Goal: Task Accomplishment & Management: Manage account settings

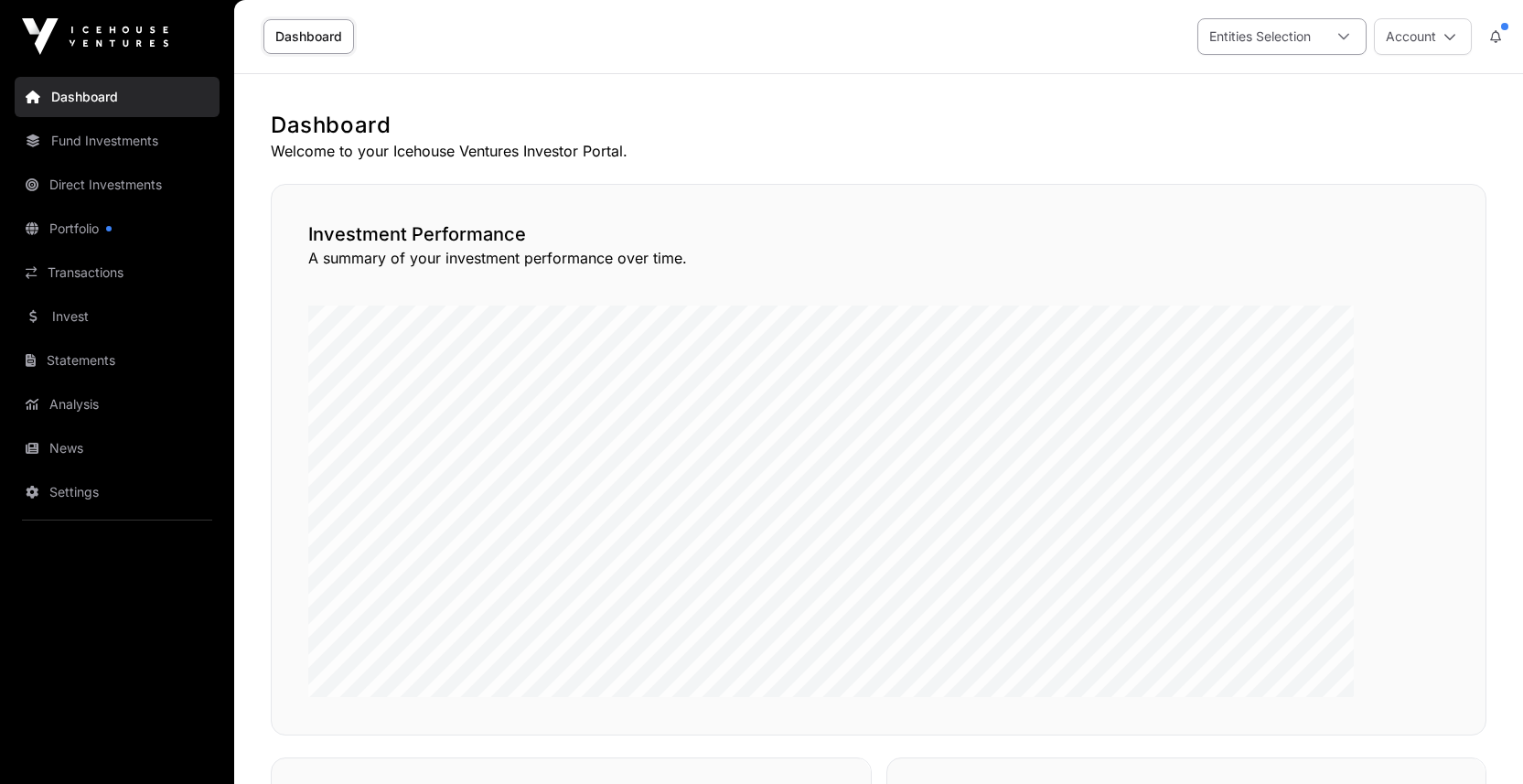
click at [1337, 41] on icon at bounding box center [1343, 36] width 13 height 13
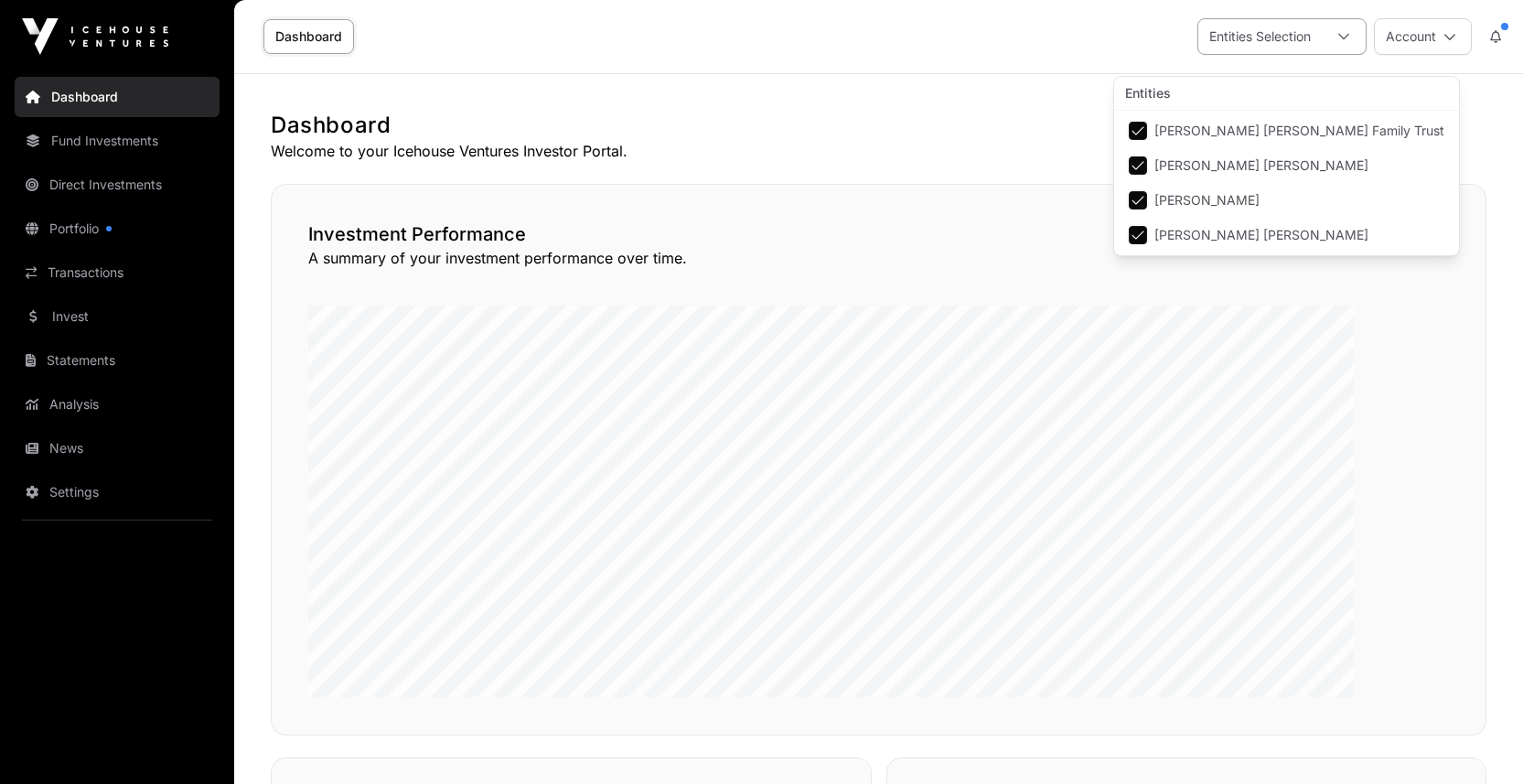
click at [1337, 41] on icon at bounding box center [1343, 36] width 13 height 13
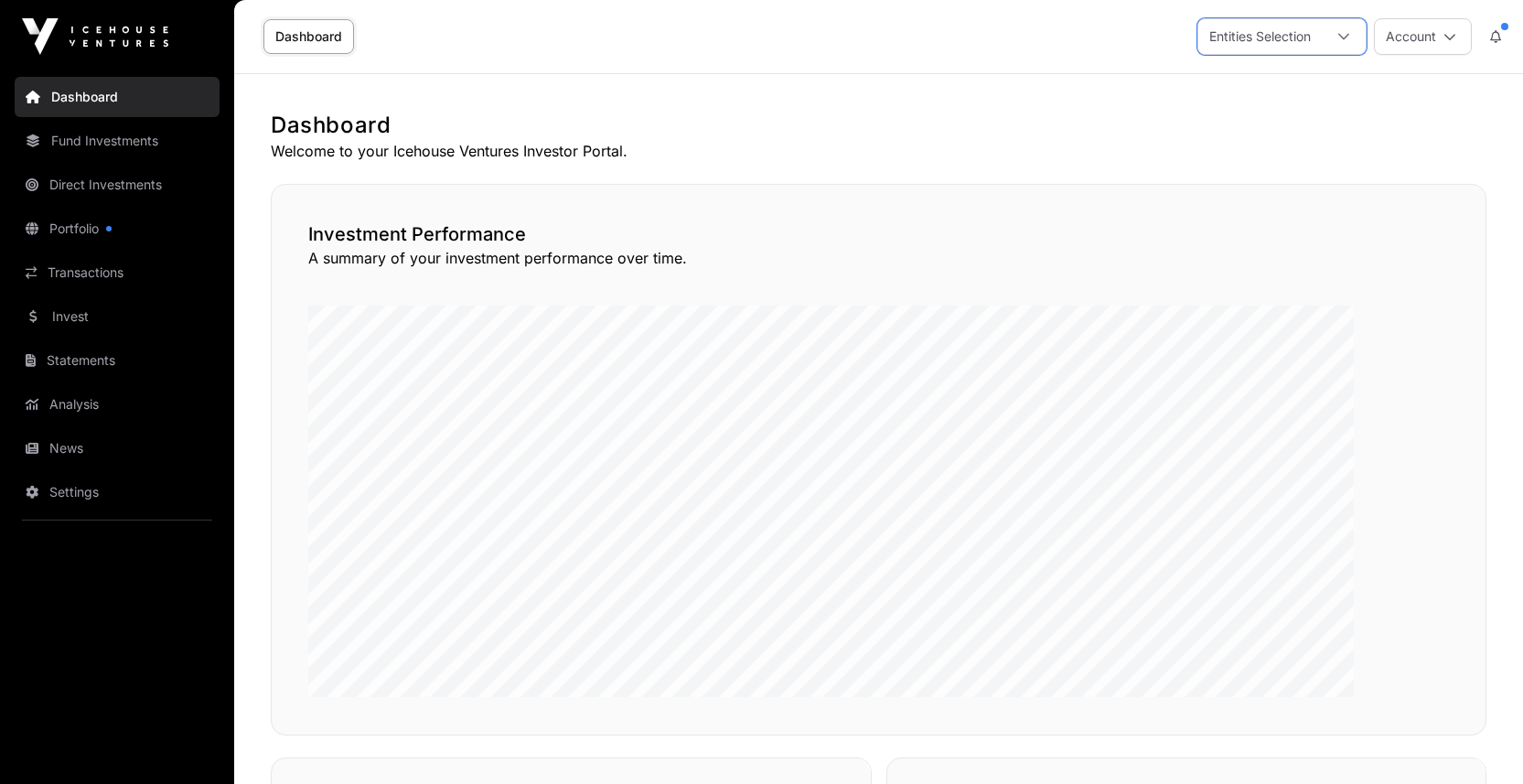
click at [1490, 43] on icon at bounding box center [1495, 36] width 11 height 13
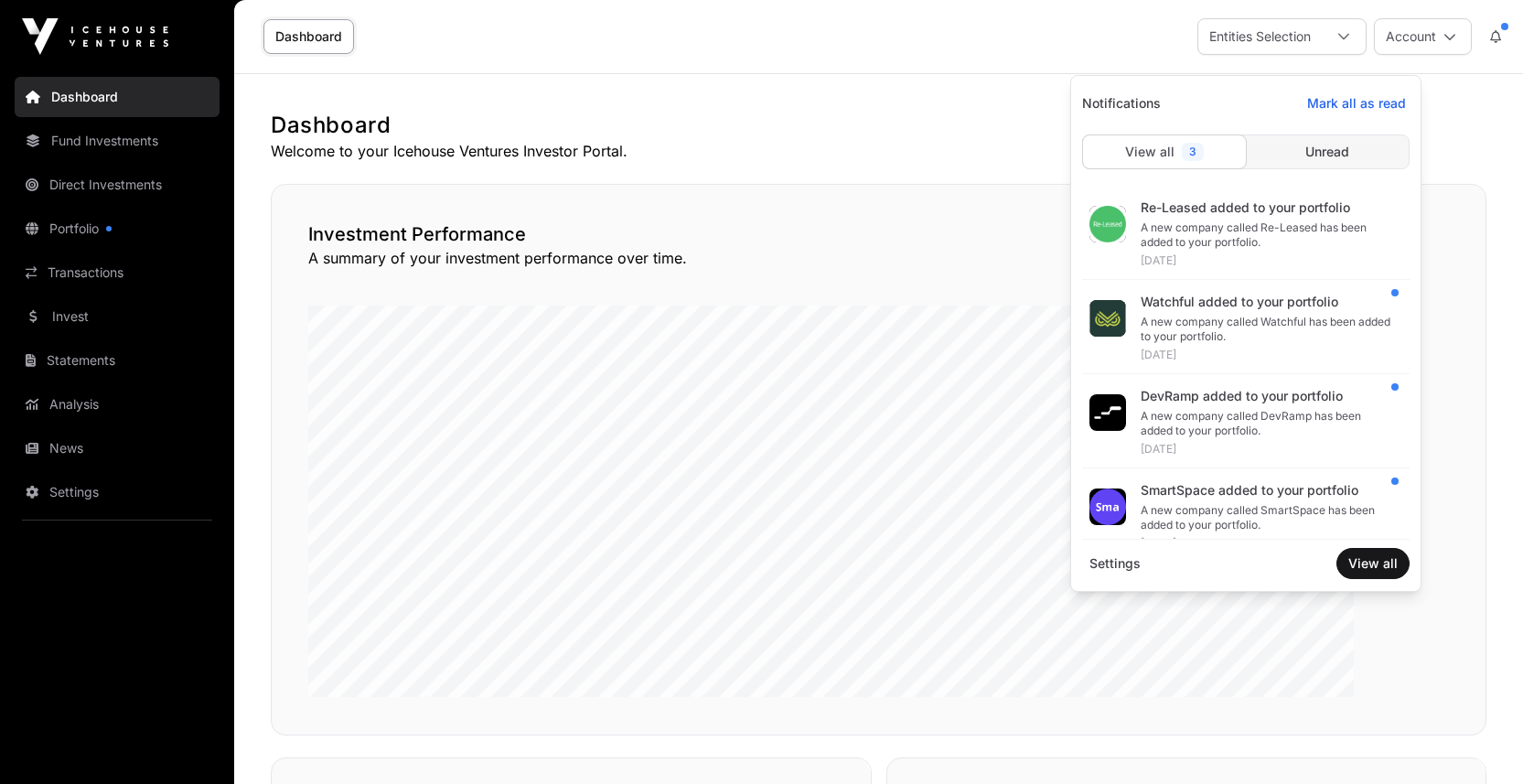
click at [971, 272] on div "Investment Performance A summary of your investment performance over time." at bounding box center [877, 459] width 1215 height 551
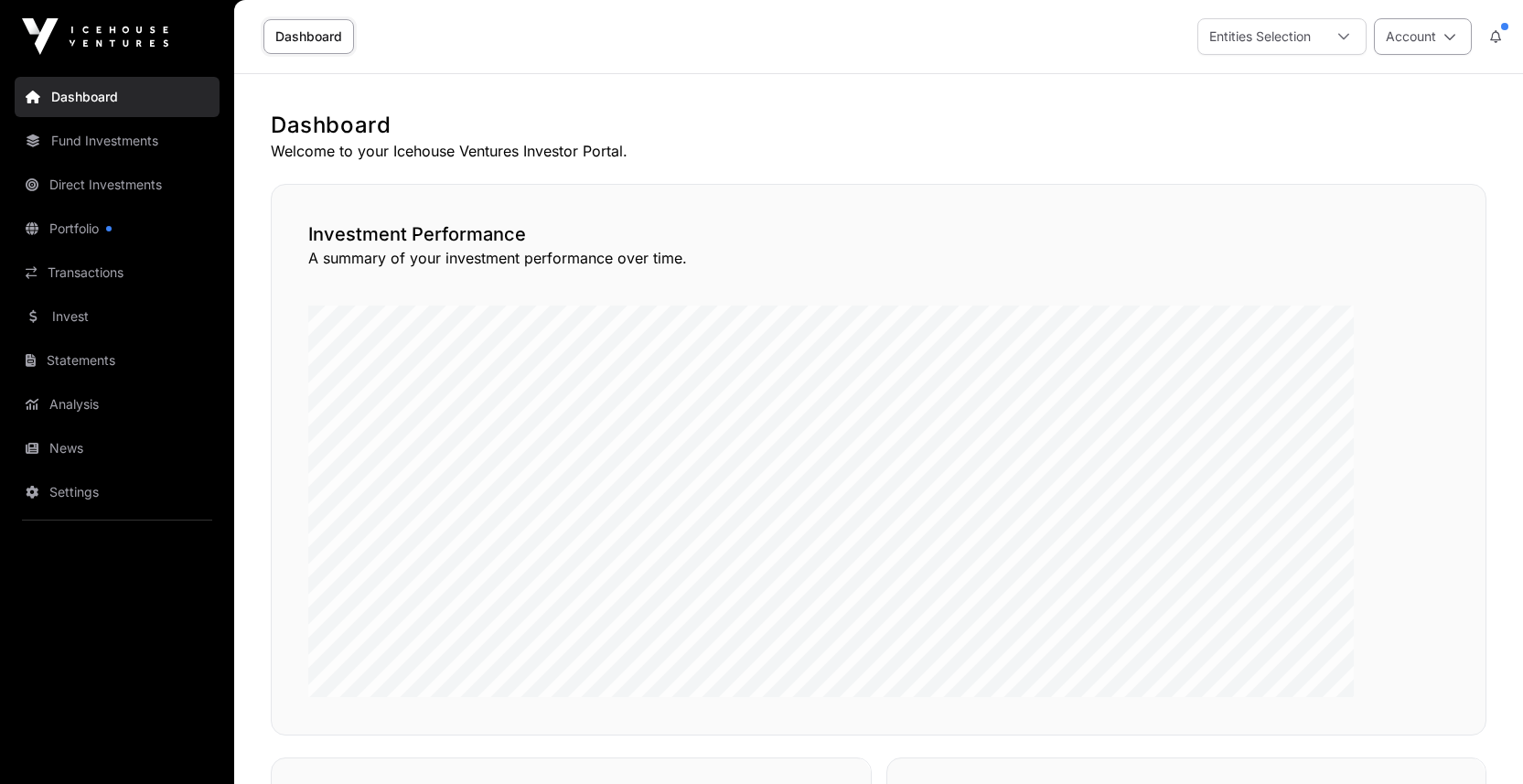
click at [1443, 43] on icon at bounding box center [1449, 36] width 13 height 13
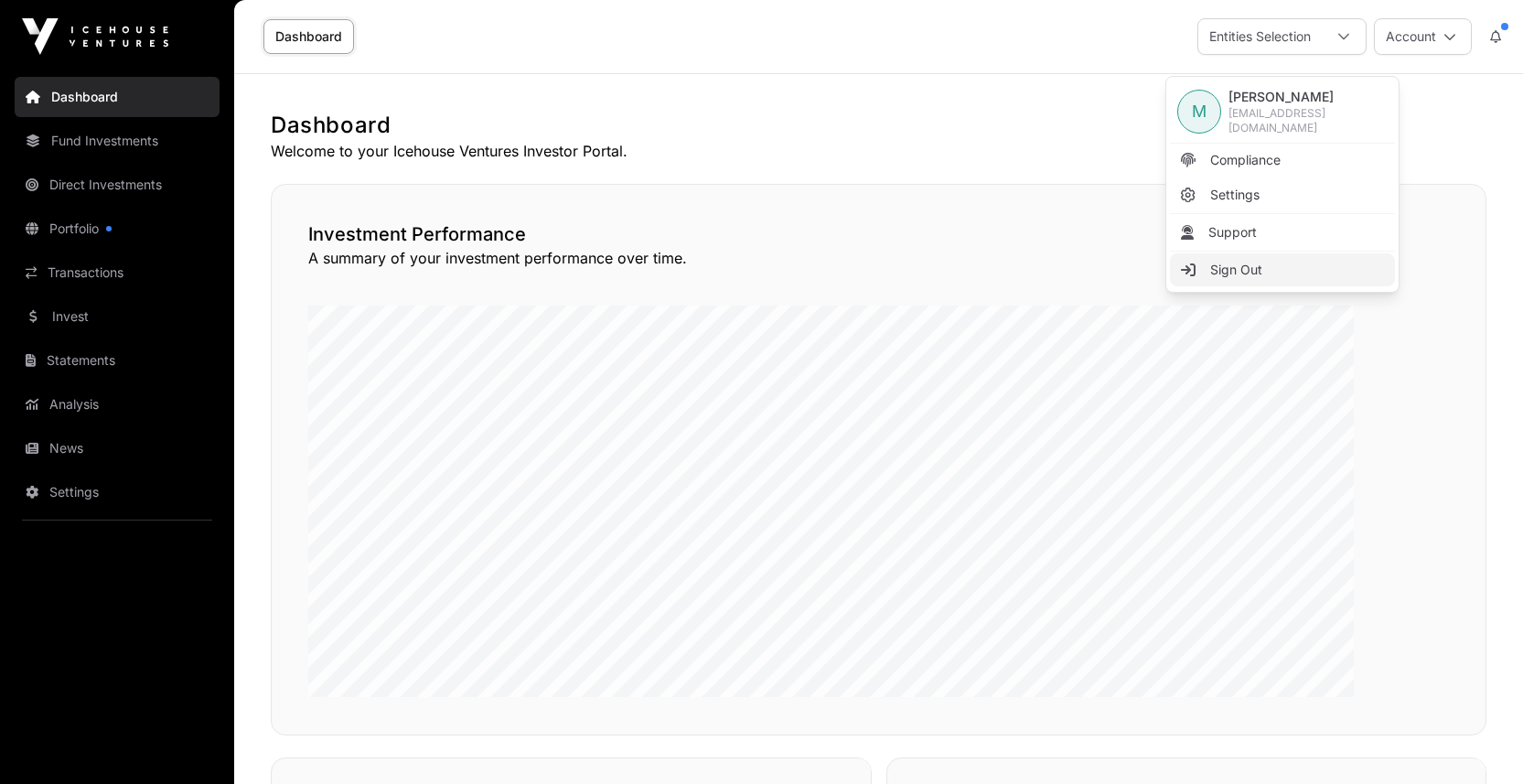
click at [1246, 279] on span "Sign Out" at bounding box center [1236, 269] width 52 height 18
